Goal: Task Accomplishment & Management: Use online tool/utility

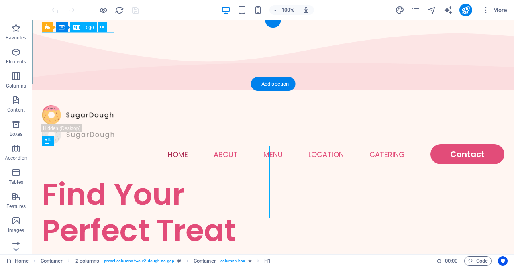
click at [91, 105] on div at bounding box center [273, 115] width 463 height 20
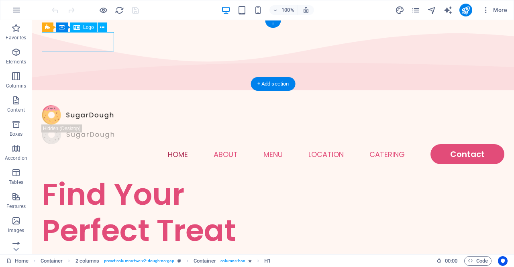
click at [91, 105] on div at bounding box center [273, 115] width 463 height 20
select select "px"
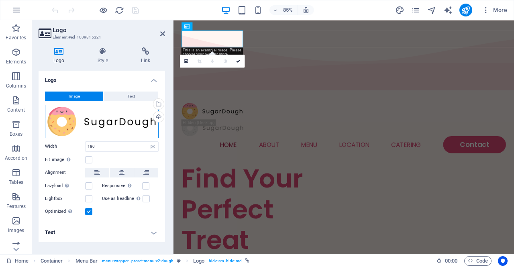
click at [125, 122] on div "Drag files here, click to choose files or select files from Files or our free s…" at bounding box center [102, 121] width 114 height 33
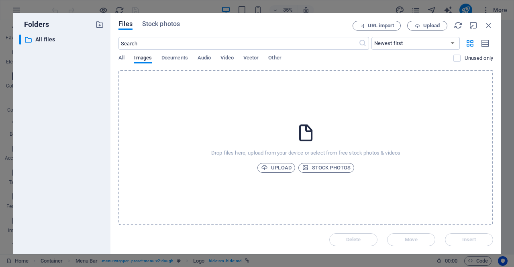
click at [125, 122] on div "Drop files here, upload from your device or select from free stock photos & vid…" at bounding box center [306, 148] width 375 height 156
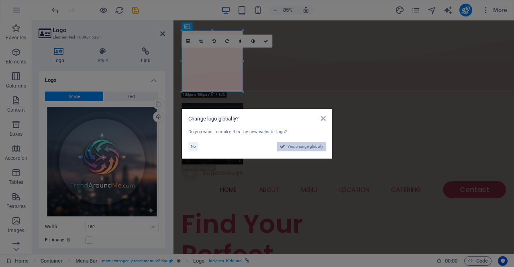
click at [291, 144] on span "Yes, change globally" at bounding box center [306, 147] width 36 height 10
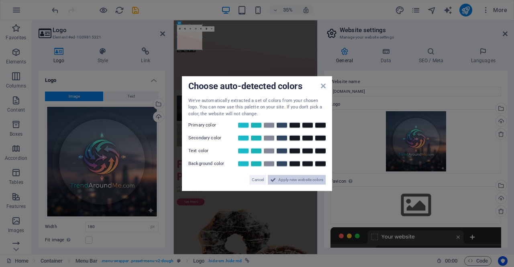
click at [287, 179] on span "Apply new website colors" at bounding box center [301, 180] width 45 height 10
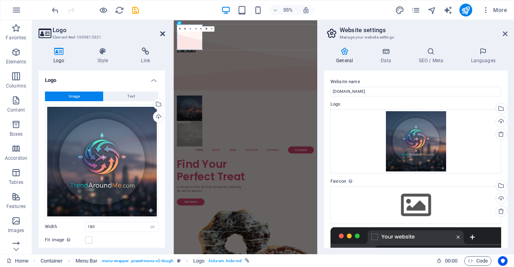
click at [164, 33] on icon at bounding box center [162, 34] width 5 height 6
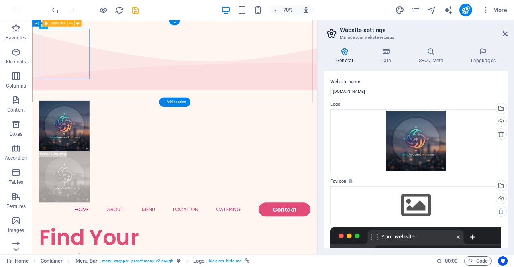
click at [217, 123] on div "Menu Home About Menu Location Catering Contact" at bounding box center [236, 218] width 408 height 190
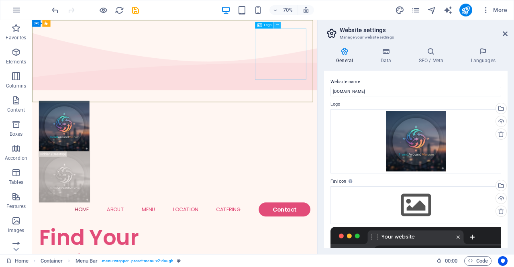
click at [277, 25] on icon at bounding box center [277, 25] width 3 height 6
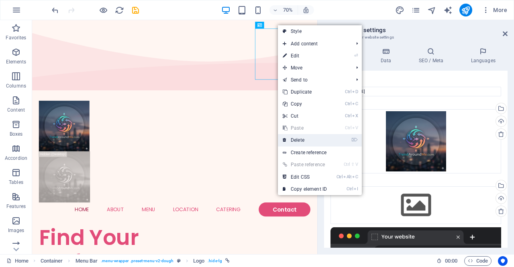
click at [301, 141] on link "⌦ Delete" at bounding box center [305, 140] width 54 height 12
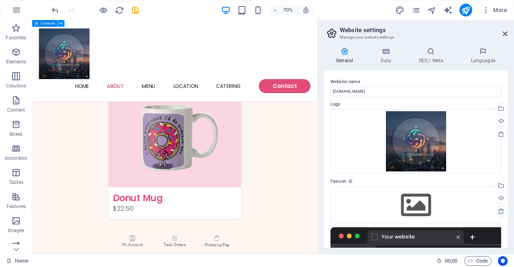
click at [63, 23] on icon at bounding box center [60, 23] width 3 height 6
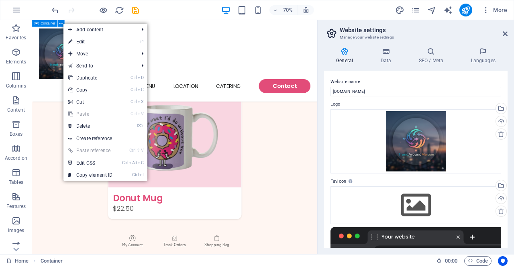
click at [49, 25] on span "Container" at bounding box center [48, 23] width 14 height 3
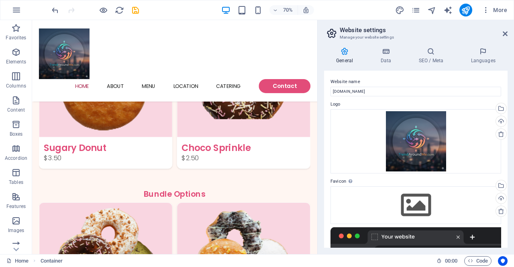
drag, startPoint x: 81, startPoint y: 45, endPoint x: 69, endPoint y: 60, distance: 19.8
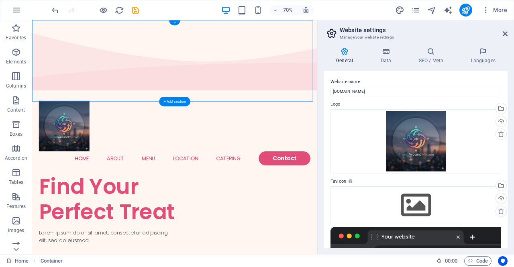
drag, startPoint x: 88, startPoint y: 42, endPoint x: 111, endPoint y: 46, distance: 23.6
click at [63, 74] on button at bounding box center [61, 75] width 7 height 7
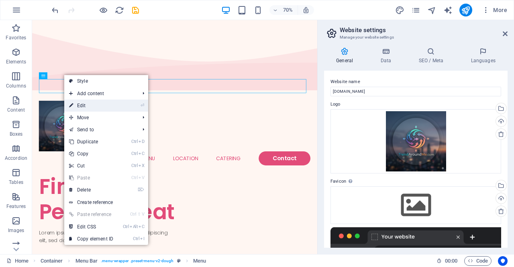
click at [85, 106] on link "⏎ Edit" at bounding box center [91, 106] width 54 height 12
select select
select select "1"
select select
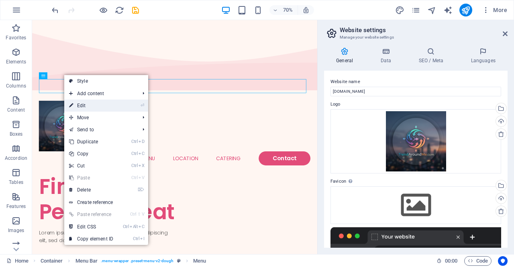
select select
select select "2"
select select
select select "default"
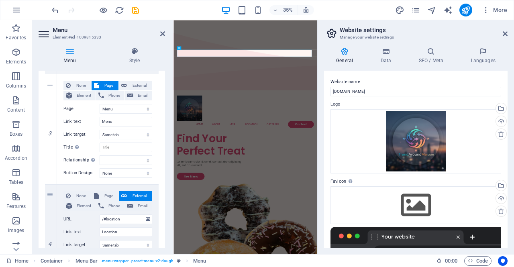
scroll to position [300, 0]
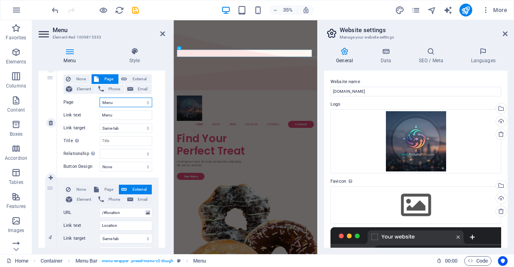
click at [117, 100] on select "Home Menu Contact Legal Notice Privacy" at bounding box center [126, 103] width 53 height 10
click at [159, 92] on div "1 None Page External Element Phone Email Page Home Menu Contact Legal Notice Pr…" at bounding box center [102, 178] width 127 height 676
click at [121, 100] on select "Home Menu Contact Legal Notice Privacy" at bounding box center [126, 103] width 53 height 10
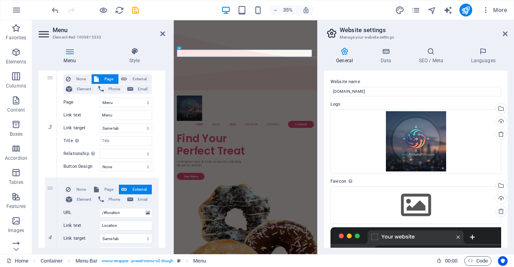
click at [158, 76] on div "1 None Page External Element Phone Email Page Home Menu Contact Legal Notice Pr…" at bounding box center [102, 178] width 127 height 676
click at [122, 77] on icon at bounding box center [124, 79] width 6 height 10
select select
select select "blank"
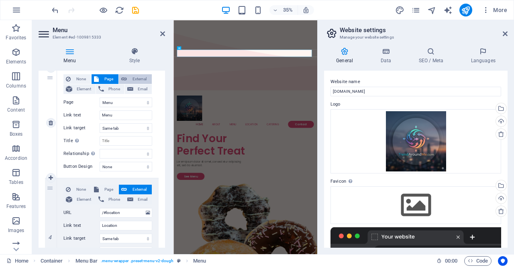
select select
click at [101, 82] on span "Page" at bounding box center [108, 79] width 15 height 10
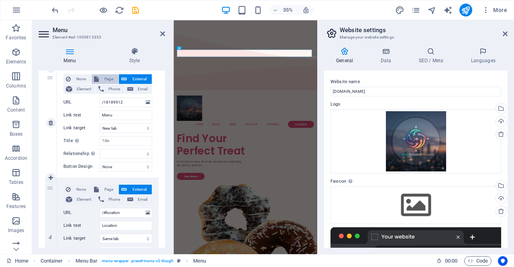
select select
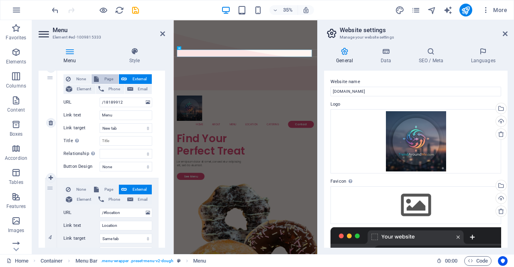
select select
click at [122, 102] on select "Home Menu Contact Legal Notice Privacy" at bounding box center [126, 103] width 53 height 10
click at [157, 94] on div "1 None Page External Element Phone Email Page Home Menu Contact Legal Notice Pr…" at bounding box center [102, 178] width 127 height 676
click at [113, 138] on input "Title Additional link description, should not be the same as the link text. The…" at bounding box center [126, 141] width 53 height 10
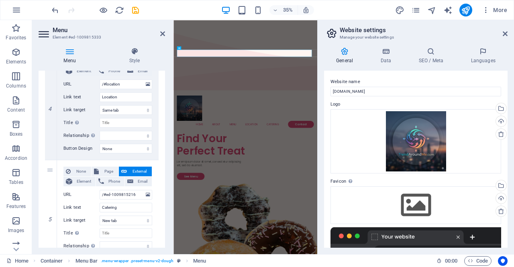
scroll to position [584, 0]
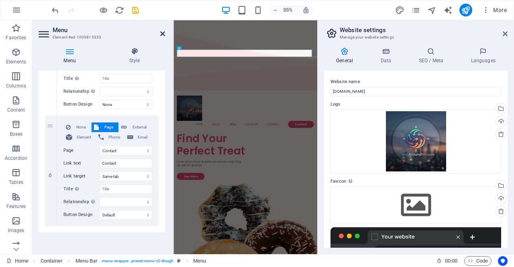
click at [162, 34] on icon at bounding box center [162, 34] width 5 height 6
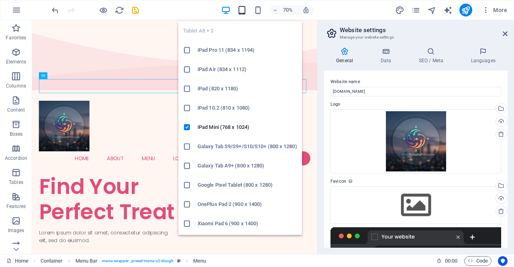
click at [244, 10] on icon "button" at bounding box center [242, 10] width 9 height 9
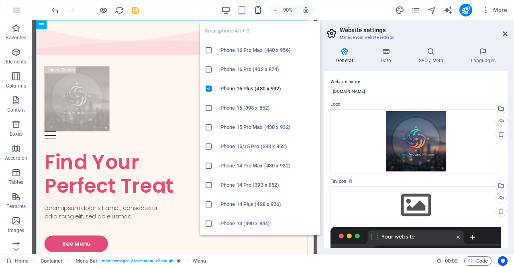
click at [260, 11] on icon "button" at bounding box center [258, 10] width 9 height 9
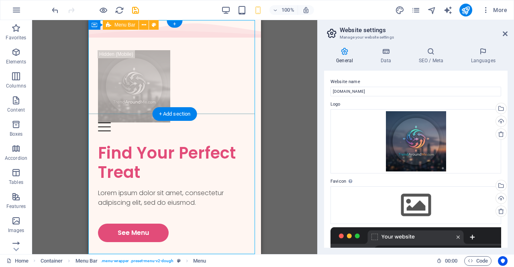
click at [192, 88] on div "Menu Home About Menu Location Catering Contact" at bounding box center [174, 92] width 173 height 103
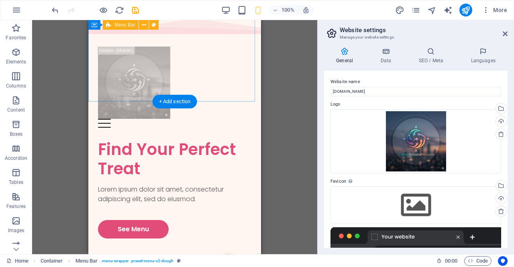
scroll to position [0, 0]
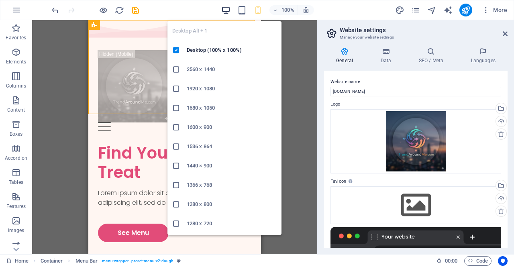
click at [223, 12] on icon "button" at bounding box center [225, 10] width 9 height 9
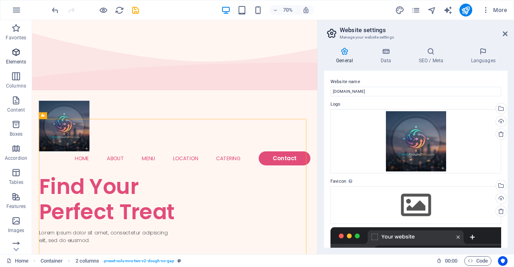
click at [16, 57] on span "Elements" at bounding box center [16, 56] width 32 height 19
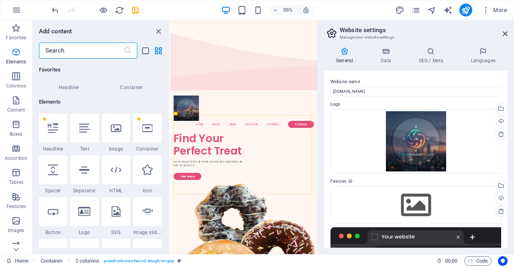
scroll to position [86, 0]
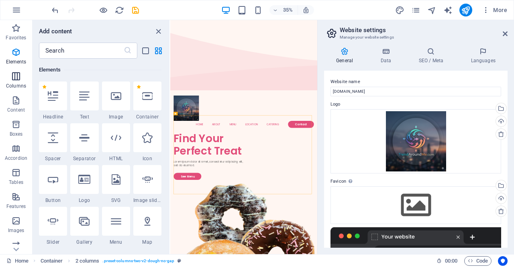
click at [13, 76] on icon "button" at bounding box center [16, 77] width 10 height 10
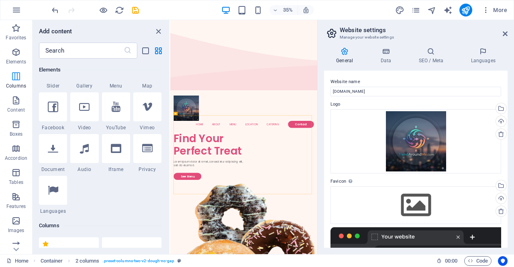
scroll to position [398, 0]
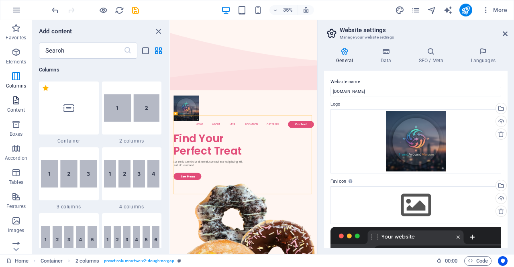
click at [18, 104] on icon "button" at bounding box center [16, 101] width 10 height 10
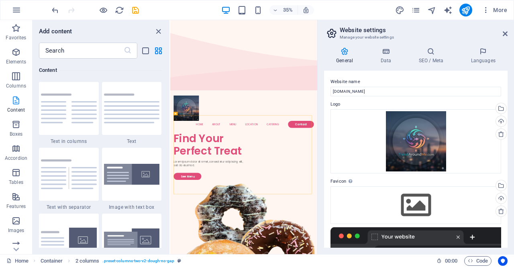
scroll to position [1406, 0]
click at [18, 131] on p "Boxes" at bounding box center [16, 134] width 13 height 6
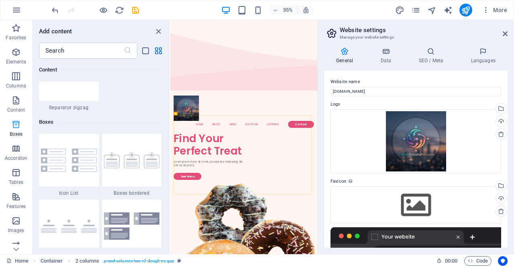
scroll to position [2217, 0]
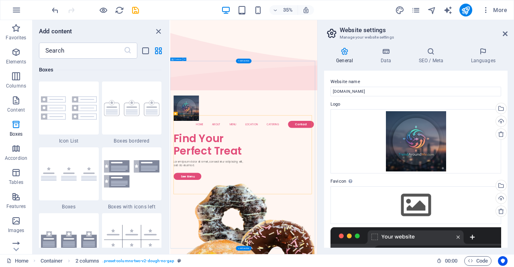
click at [157, 31] on icon "close panel" at bounding box center [158, 31] width 9 height 9
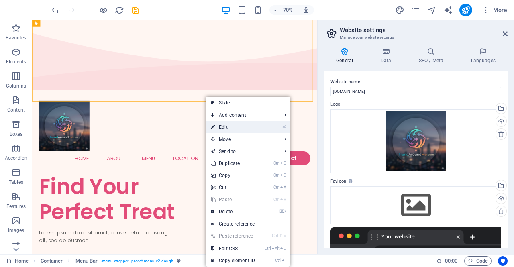
click at [232, 125] on link "⏎ Edit" at bounding box center [233, 127] width 54 height 12
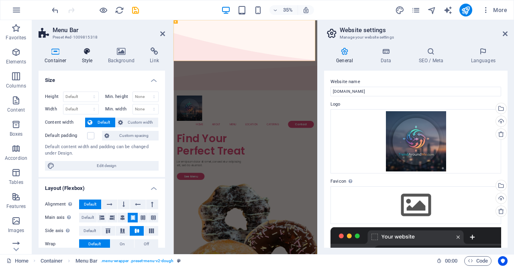
click at [92, 49] on icon at bounding box center [87, 51] width 23 height 8
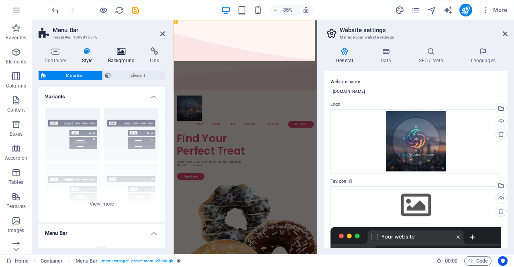
click at [122, 49] on icon at bounding box center [121, 51] width 39 height 8
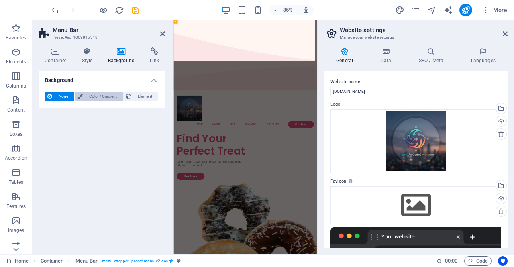
click at [88, 98] on span "Color / Gradient" at bounding box center [102, 97] width 35 height 10
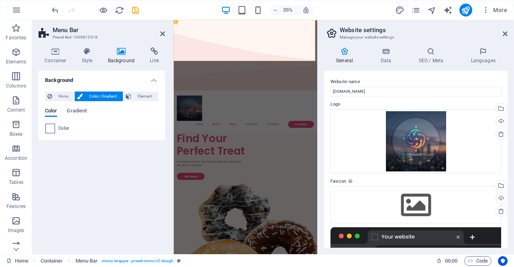
click at [53, 129] on span at bounding box center [50, 128] width 9 height 9
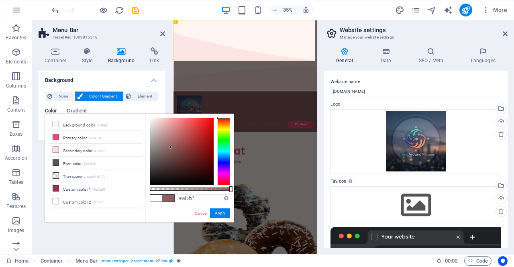
click at [171, 147] on div at bounding box center [181, 151] width 63 height 67
type input "#441212"
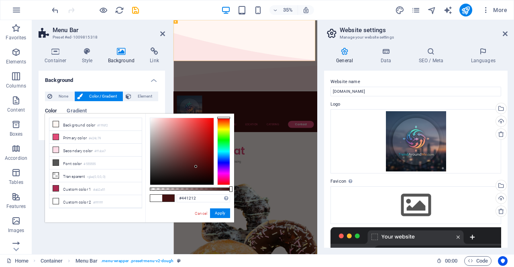
click at [196, 167] on div at bounding box center [181, 151] width 63 height 67
click at [225, 213] on button "Apply" at bounding box center [220, 214] width 20 height 10
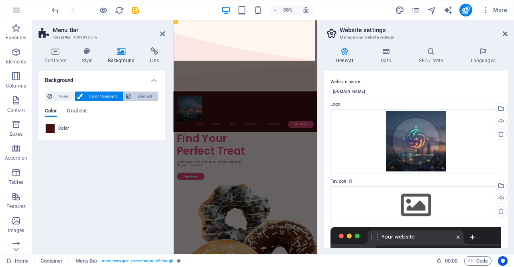
click at [149, 94] on span "Element" at bounding box center [145, 97] width 22 height 10
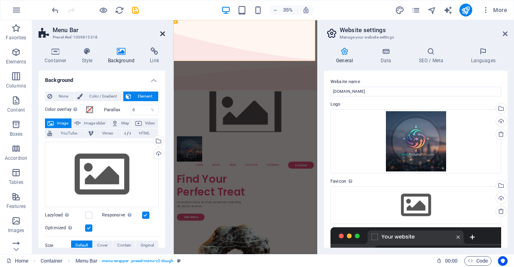
click at [160, 32] on icon at bounding box center [162, 34] width 5 height 6
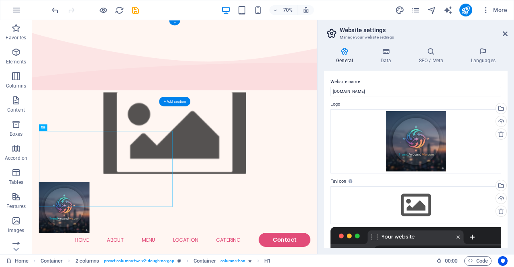
click at [234, 123] on figure at bounding box center [236, 181] width 408 height 117
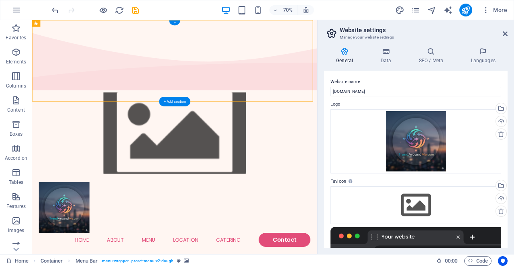
click at [234, 123] on figure at bounding box center [236, 181] width 408 height 117
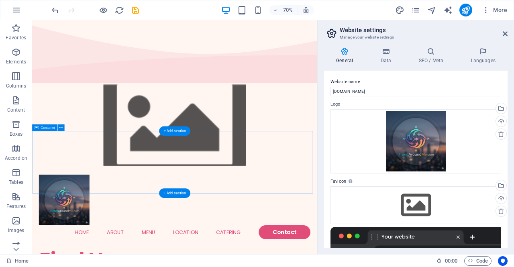
scroll to position [0, 0]
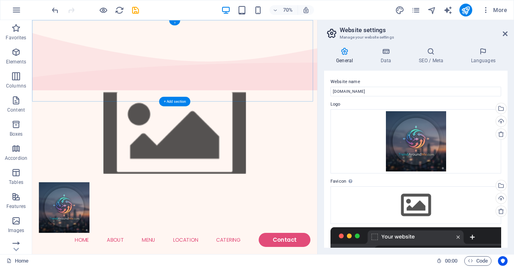
click at [173, 23] on div "+" at bounding box center [174, 22] width 11 height 5
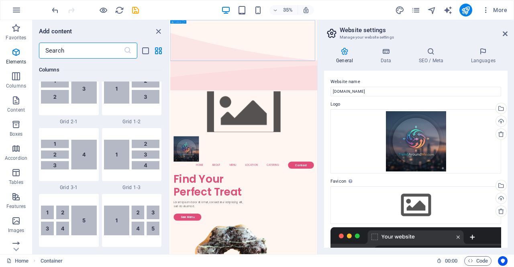
scroll to position [1406, 0]
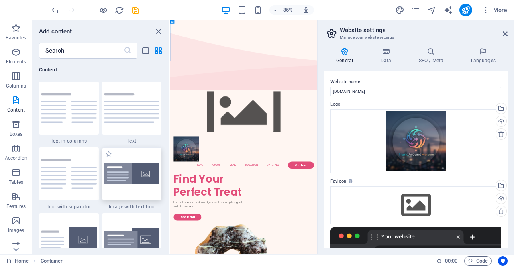
click at [129, 178] on img at bounding box center [132, 174] width 56 height 21
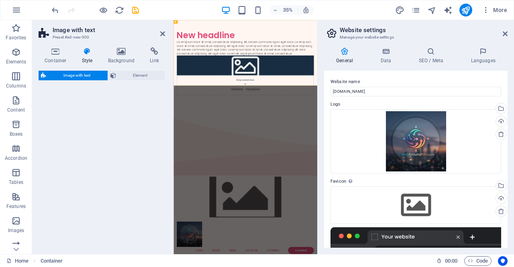
select select "rem"
select select "px"
select select "preset-text-with-image-v4-boxed"
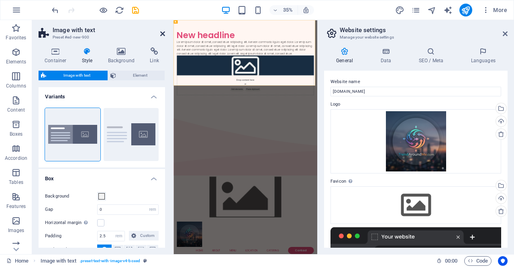
click at [161, 34] on icon at bounding box center [162, 34] width 5 height 6
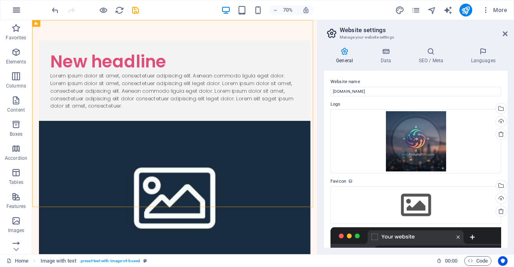
click at [8, 10] on button "button" at bounding box center [16, 9] width 19 height 19
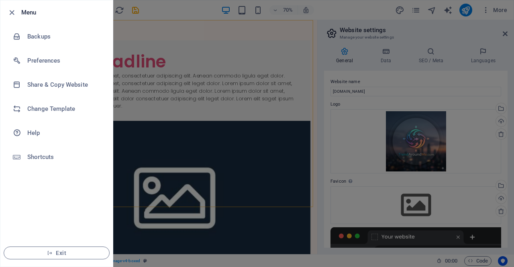
click at [131, 35] on div at bounding box center [257, 133] width 514 height 267
